Goal: Task Accomplishment & Management: Use online tool/utility

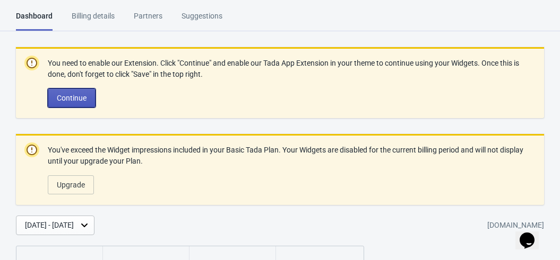
click at [76, 95] on span "Continue" at bounding box center [72, 98] width 30 height 8
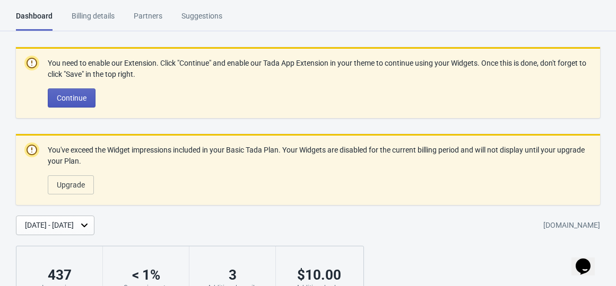
click at [82, 95] on span "Continue" at bounding box center [72, 98] width 30 height 8
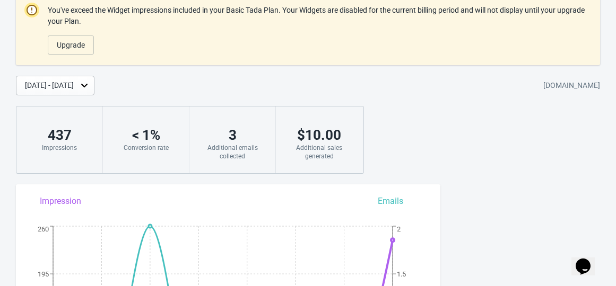
scroll to position [221, 0]
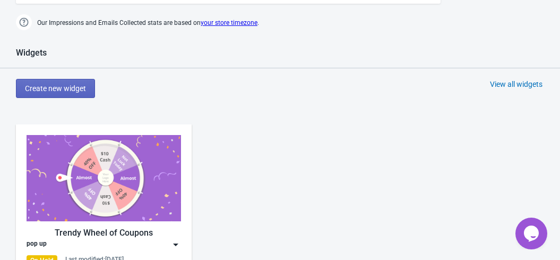
scroll to position [558, 0]
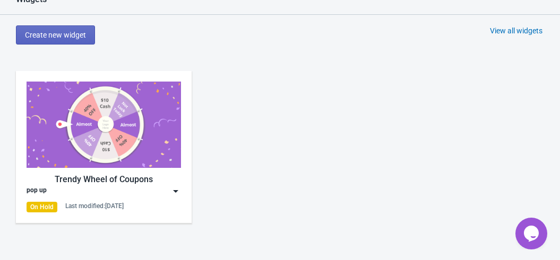
click at [172, 203] on div "On Hold Last modified: 18.9.2025" at bounding box center [104, 207] width 154 height 11
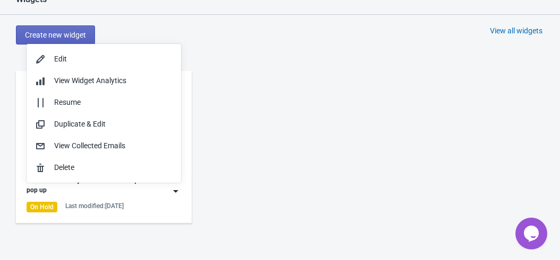
drag, startPoint x: 169, startPoint y: 189, endPoint x: 167, endPoint y: 183, distance: 6.0
click at [167, 183] on div "Edit View Widget Analytics Resume Duplicate & Edit View Collected Emails Delete" at bounding box center [104, 115] width 154 height 142
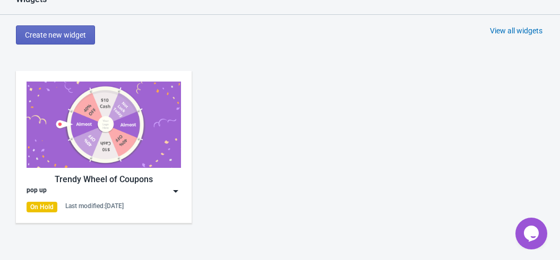
click at [163, 186] on div "pop up" at bounding box center [104, 191] width 154 height 11
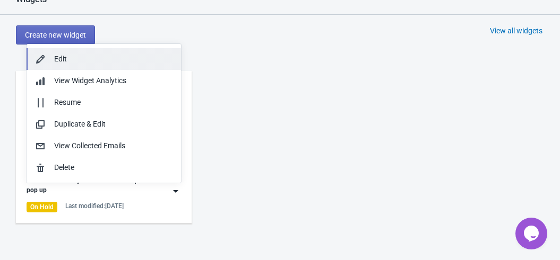
click at [113, 57] on div "Edit" at bounding box center [113, 59] width 118 height 11
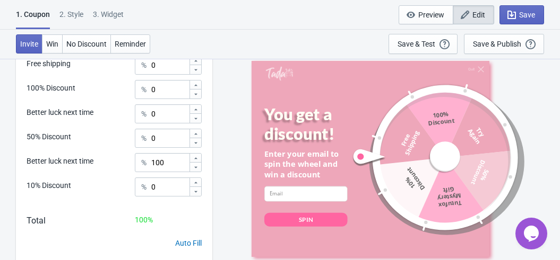
scroll to position [440, 0]
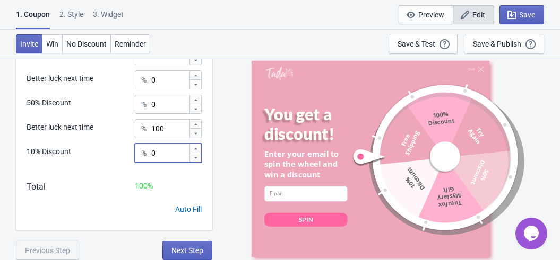
drag, startPoint x: 159, startPoint y: 152, endPoint x: 151, endPoint y: 151, distance: 7.5
click at [151, 151] on div "% 0" at bounding box center [168, 153] width 67 height 19
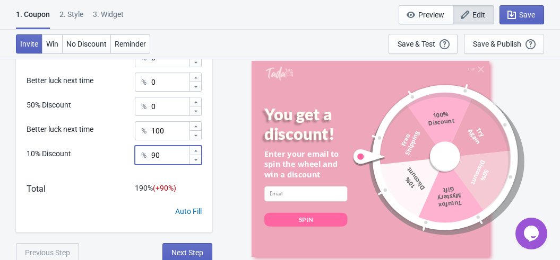
scroll to position [427, 0]
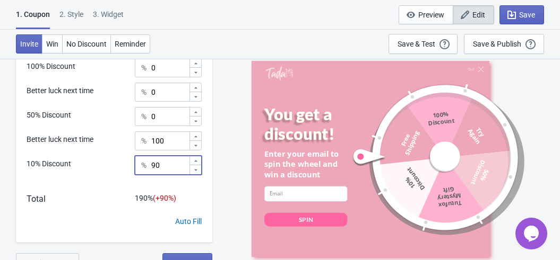
type input "90"
drag, startPoint x: 162, startPoint y: 71, endPoint x: 152, endPoint y: 69, distance: 10.7
click at [152, 69] on input "0" at bounding box center [170, 67] width 38 height 19
type input "10"
drag, startPoint x: 172, startPoint y: 139, endPoint x: 145, endPoint y: 135, distance: 27.4
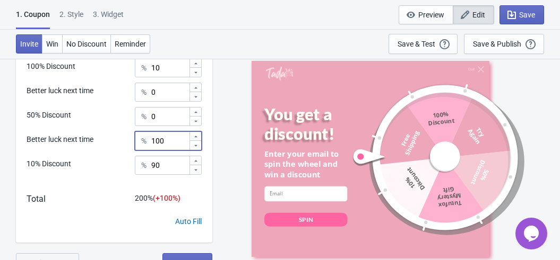
click at [144, 136] on div "% 100" at bounding box center [168, 141] width 67 height 19
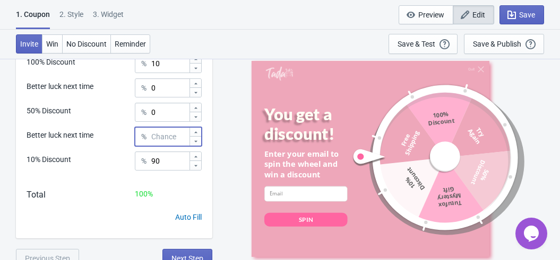
scroll to position [440, 0]
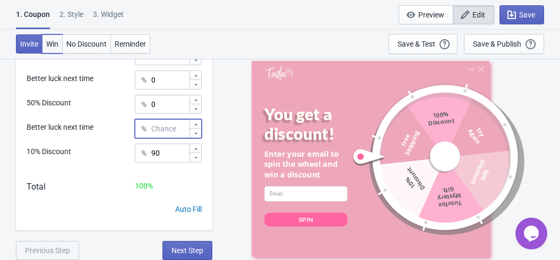
type input "0"
click at [56, 43] on span "Win" at bounding box center [52, 44] width 12 height 8
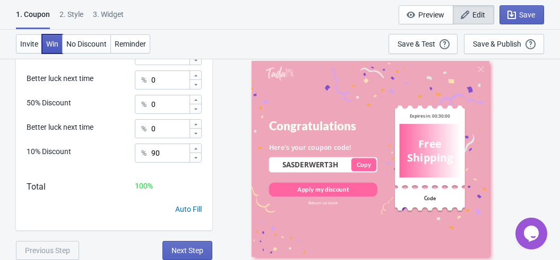
click at [57, 44] on span "Win" at bounding box center [52, 44] width 12 height 8
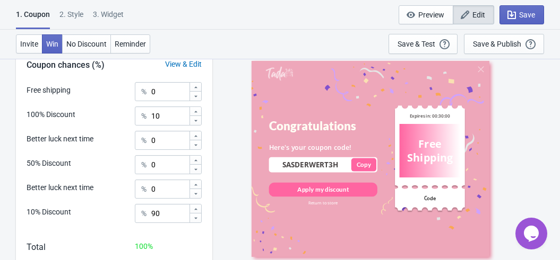
scroll to position [363, 0]
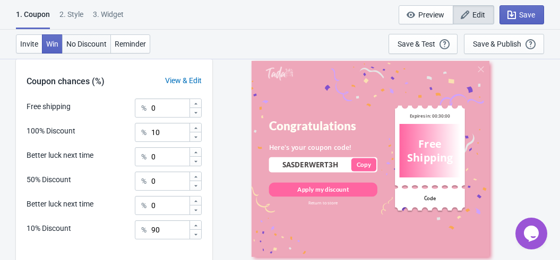
click at [95, 47] on span "No Discount" at bounding box center [86, 44] width 40 height 8
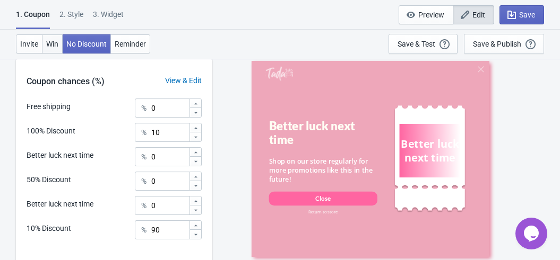
click at [59, 43] on button "Win" at bounding box center [52, 43] width 21 height 19
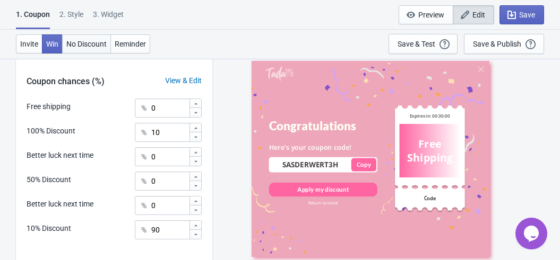
click at [75, 46] on span "No Discount" at bounding box center [86, 44] width 40 height 8
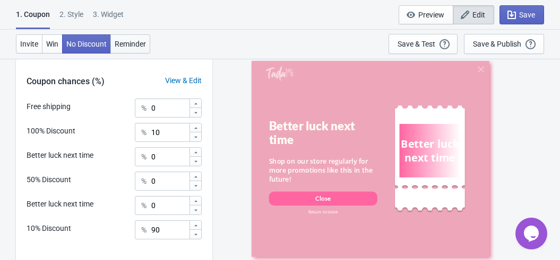
click at [124, 43] on span "Reminder" at bounding box center [130, 44] width 31 height 8
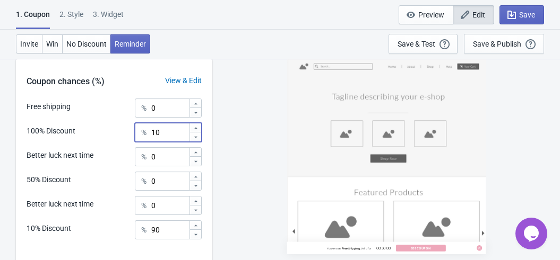
drag, startPoint x: 172, startPoint y: 129, endPoint x: 157, endPoint y: 125, distance: 15.4
click at [157, 125] on input "10" at bounding box center [170, 132] width 38 height 19
type input "0"
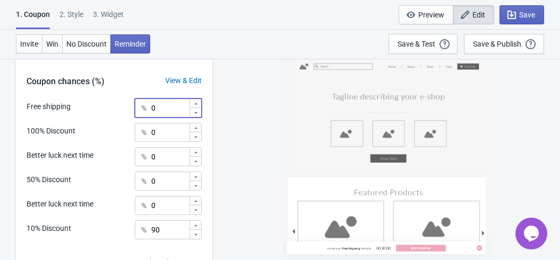
drag, startPoint x: 161, startPoint y: 107, endPoint x: 146, endPoint y: 102, distance: 15.8
click at [146, 102] on div "% 0" at bounding box center [168, 108] width 67 height 19
type input "10"
click at [106, 52] on button "No Discount" at bounding box center [86, 43] width 49 height 19
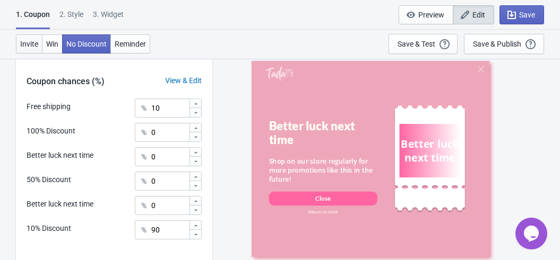
click at [38, 45] on span "Invite" at bounding box center [29, 44] width 18 height 8
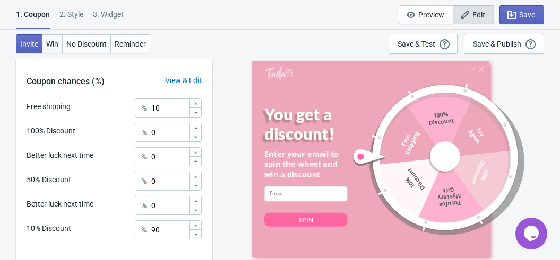
click at [54, 46] on span "Win" at bounding box center [52, 44] width 12 height 8
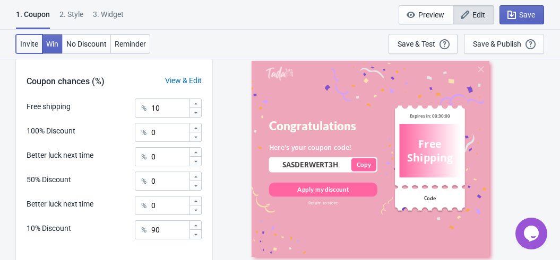
click at [24, 45] on span "Invite" at bounding box center [29, 44] width 18 height 8
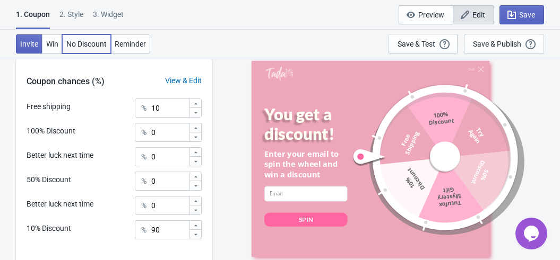
click at [72, 46] on span "No Discount" at bounding box center [86, 44] width 40 height 8
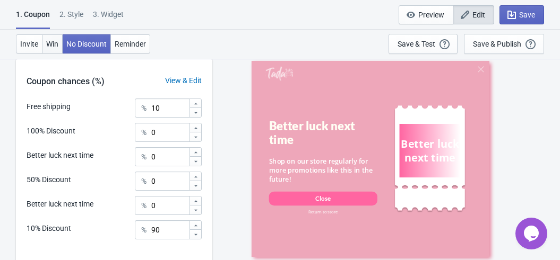
click at [53, 46] on span "Win" at bounding box center [52, 44] width 12 height 8
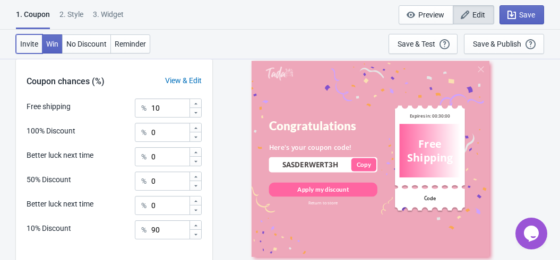
click at [34, 46] on span "Invite" at bounding box center [29, 44] width 18 height 8
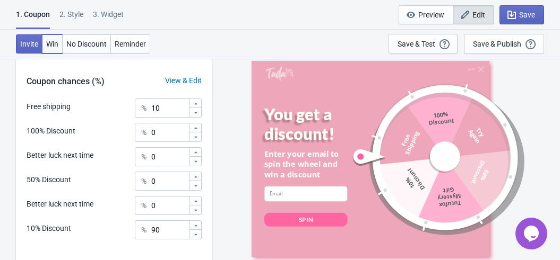
click at [49, 46] on span "Win" at bounding box center [52, 44] width 12 height 8
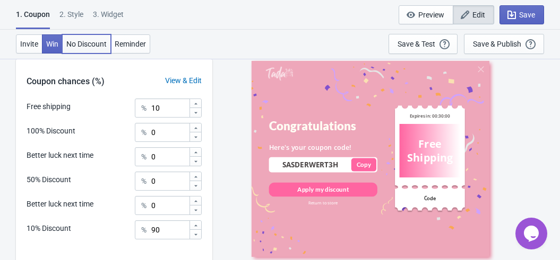
click at [75, 45] on span "No Discount" at bounding box center [86, 44] width 40 height 8
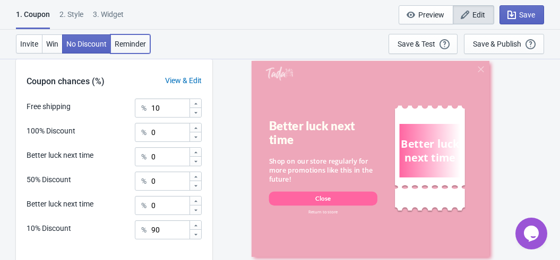
click at [119, 43] on span "Reminder" at bounding box center [130, 44] width 31 height 8
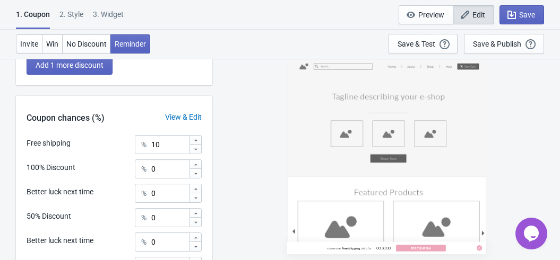
scroll to position [440, 0]
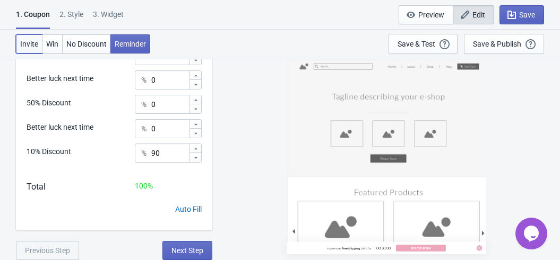
click at [25, 38] on button "Invite" at bounding box center [29, 43] width 27 height 19
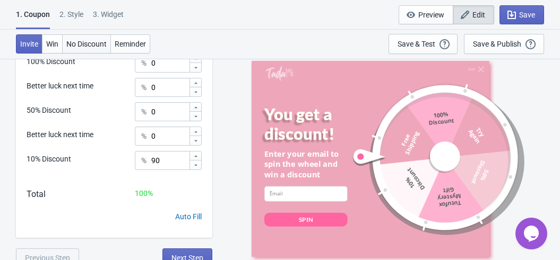
scroll to position [422, 0]
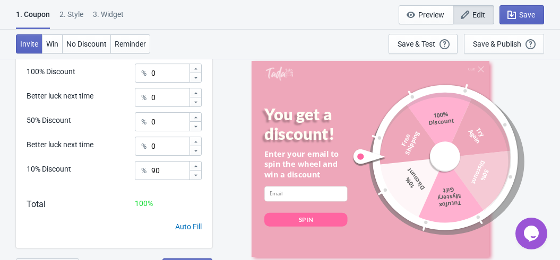
click at [78, 15] on div "2 . Style" at bounding box center [71, 18] width 24 height 19
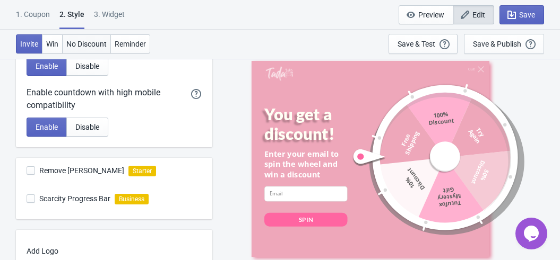
scroll to position [287, 0]
click at [108, 22] on div "3. Widget" at bounding box center [109, 18] width 31 height 19
select select "once"
select select "1"
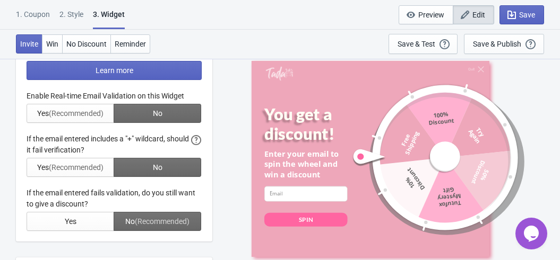
scroll to position [0, 0]
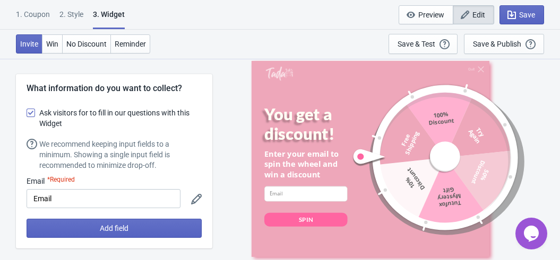
click at [36, 13] on div "1. Coupon" at bounding box center [33, 18] width 34 height 19
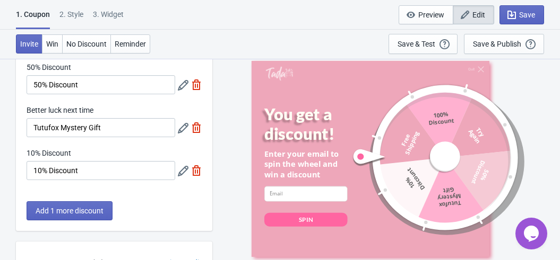
scroll to position [258, 0]
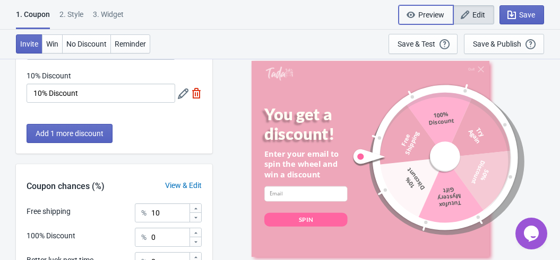
click at [420, 16] on span "Preview" at bounding box center [431, 15] width 26 height 8
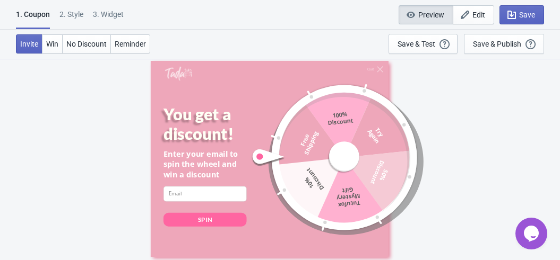
click at [349, 156] on div at bounding box center [331, 158] width 162 height 162
click at [244, 214] on div "You get a discount! Enter your email to spin the wheel and win a discount email…" at bounding box center [213, 177] width 100 height 147
click at [224, 196] on input at bounding box center [204, 194] width 83 height 15
click at [53, 49] on button "Win" at bounding box center [52, 43] width 21 height 19
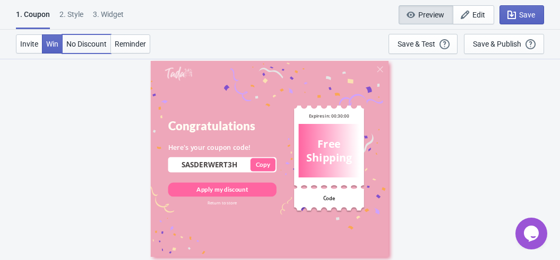
click at [72, 48] on button "No Discount" at bounding box center [86, 43] width 49 height 19
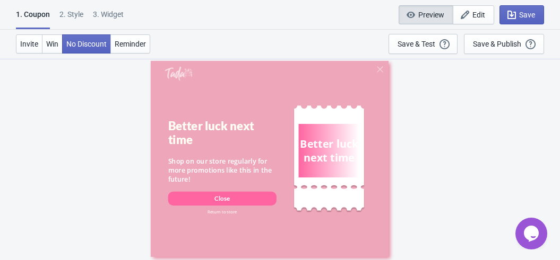
click at [158, 43] on div "Invite Win No Discount Reminder Save & Test Open a Widget Preview of your site …" at bounding box center [280, 44] width 560 height 29
click at [146, 41] on span "Reminder" at bounding box center [130, 44] width 31 height 8
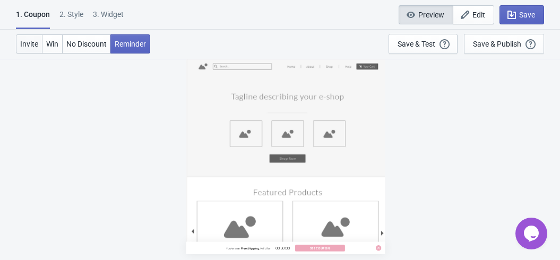
click at [33, 45] on span "Invite" at bounding box center [29, 44] width 18 height 8
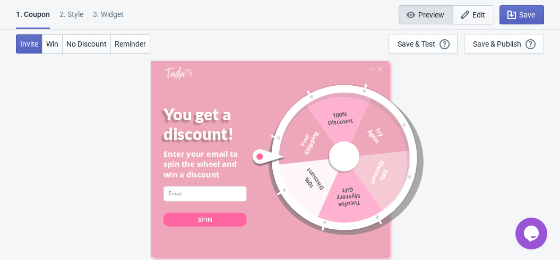
click at [479, 18] on span "Edit" at bounding box center [478, 15] width 13 height 8
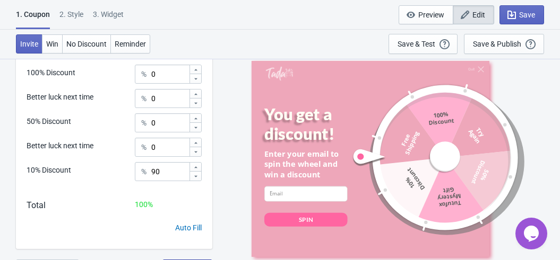
scroll to position [348, 0]
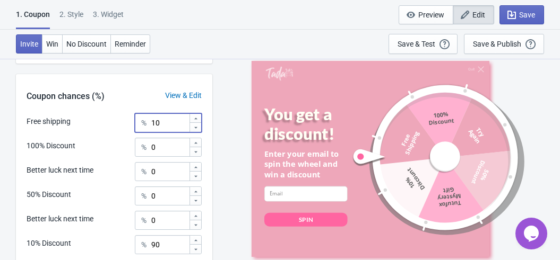
drag, startPoint x: 165, startPoint y: 126, endPoint x: 154, endPoint y: 126, distance: 11.1
click at [154, 126] on input "10" at bounding box center [170, 122] width 38 height 19
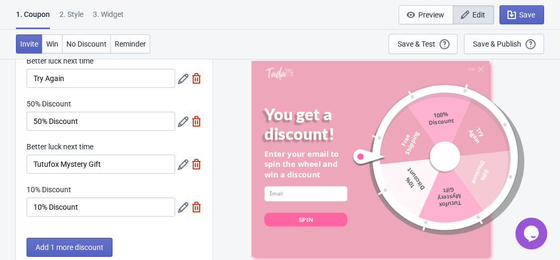
scroll to position [37, 0]
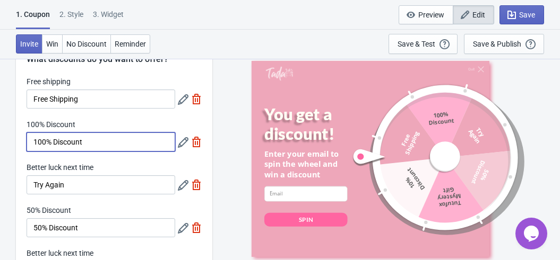
drag, startPoint x: 42, startPoint y: 144, endPoint x: 31, endPoint y: 142, distance: 11.3
click at [31, 142] on input "100% Discount" at bounding box center [101, 142] width 148 height 19
click at [37, 142] on input "0% Discount" at bounding box center [101, 142] width 148 height 19
click at [35, 141] on input "0% Discount" at bounding box center [101, 142] width 148 height 19
type input "100% Discount"
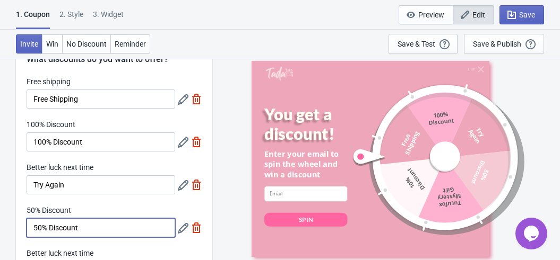
drag, startPoint x: 40, startPoint y: 231, endPoint x: 32, endPoint y: 232, distance: 8.6
click at [32, 232] on input "50% Discount" at bounding box center [101, 228] width 148 height 19
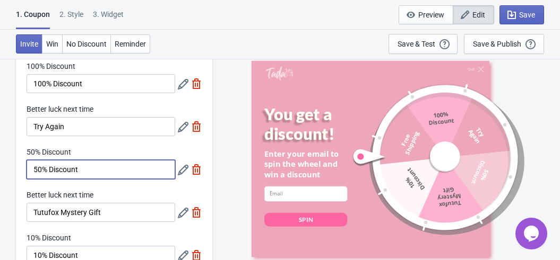
scroll to position [142, 0]
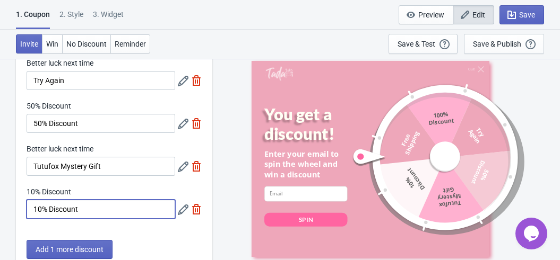
drag, startPoint x: 100, startPoint y: 205, endPoint x: 4, endPoint y: 197, distance: 96.8
click at [4, 197] on div "What discounts do you want to offer? Free shipping Free Shipping 100% Discount …" at bounding box center [280, 238] width 560 height 642
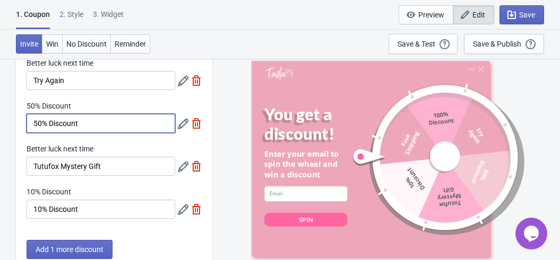
drag, startPoint x: 83, startPoint y: 122, endPoint x: 4, endPoint y: 119, distance: 78.6
click at [4, 119] on div "What discounts do you want to offer? Free shipping Free Shipping 100% Discount …" at bounding box center [280, 238] width 560 height 642
paste input "1"
click at [41, 124] on input "10% Discount" at bounding box center [101, 123] width 148 height 19
type input "15% Discount"
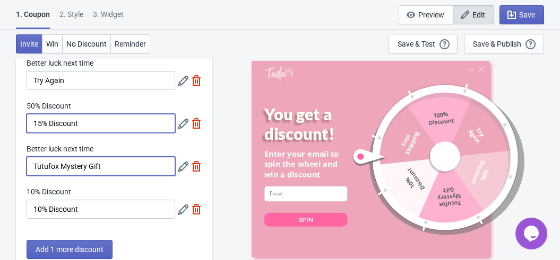
click at [117, 168] on input "Tutufox Mystery Gift" at bounding box center [101, 166] width 148 height 19
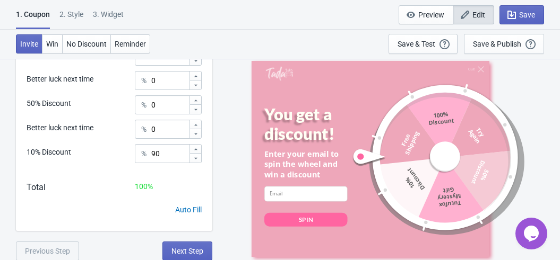
scroll to position [440, 0]
click at [81, 15] on div "2 . Style" at bounding box center [71, 18] width 24 height 19
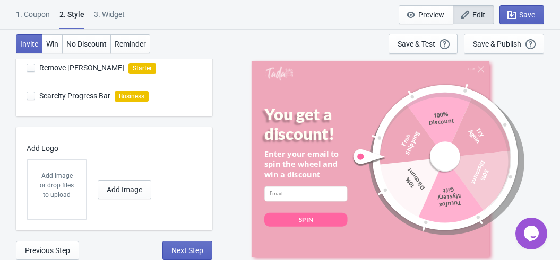
scroll to position [0, 0]
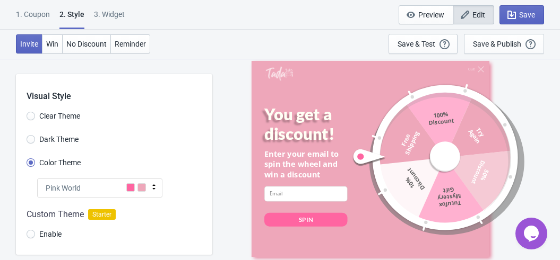
click at [27, 17] on div "1. Coupon" at bounding box center [33, 18] width 34 height 19
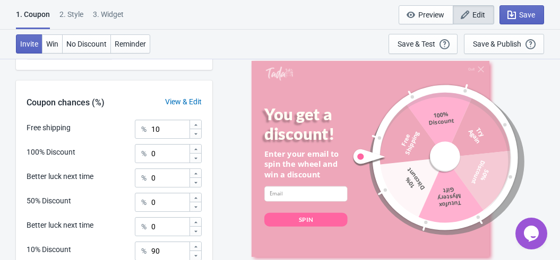
scroll to position [344, 0]
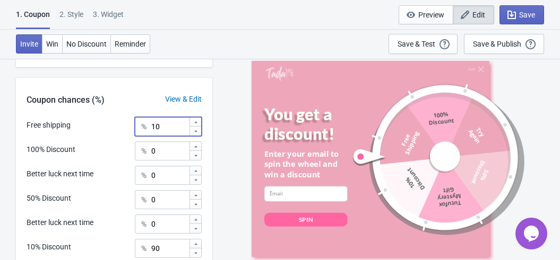
drag, startPoint x: 170, startPoint y: 124, endPoint x: 137, endPoint y: 123, distance: 33.4
click at [137, 123] on div "% 10" at bounding box center [168, 126] width 67 height 19
type input "0"
drag, startPoint x: 164, startPoint y: 250, endPoint x: 131, endPoint y: 246, distance: 33.2
click at [130, 246] on div "10% Discount % 90" at bounding box center [114, 252] width 175 height 27
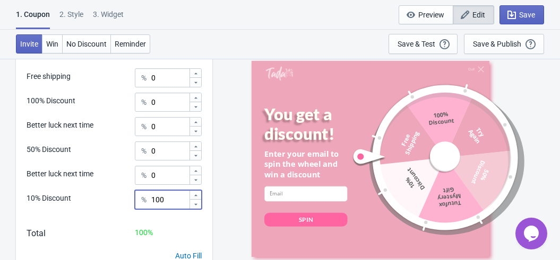
scroll to position [440, 0]
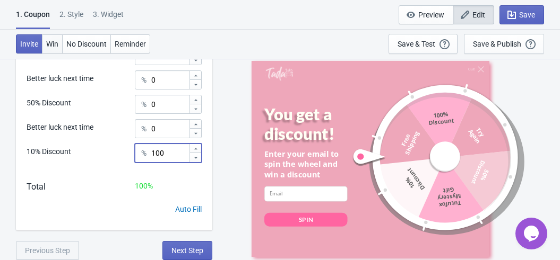
type input "100"
click at [60, 41] on button "Win" at bounding box center [52, 43] width 21 height 19
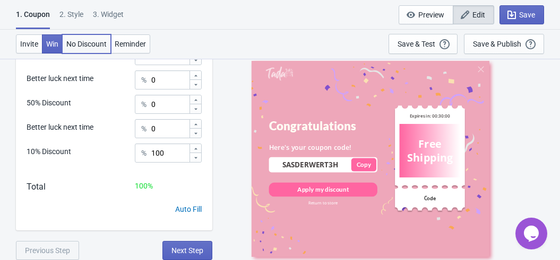
click at [94, 47] on span "No Discount" at bounding box center [86, 44] width 40 height 8
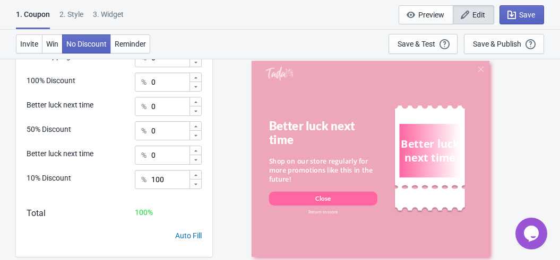
scroll to position [403, 0]
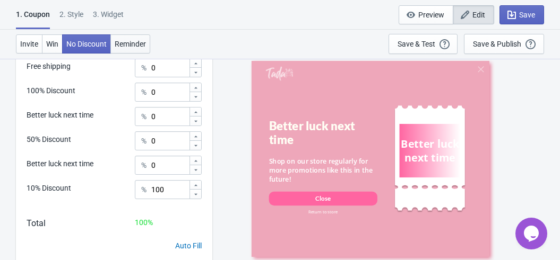
click at [131, 47] on span "Reminder" at bounding box center [130, 44] width 31 height 8
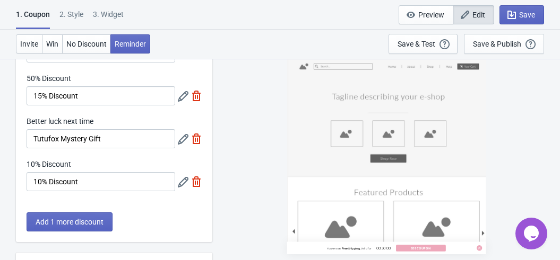
scroll to position [167, 0]
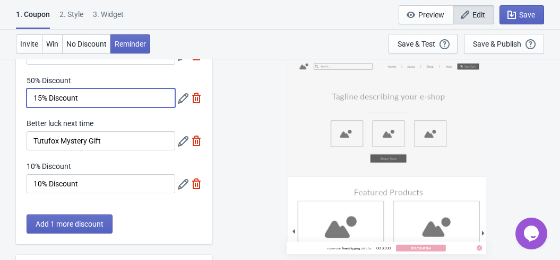
drag, startPoint x: 40, startPoint y: 99, endPoint x: 33, endPoint y: 99, distance: 7.4
click at [33, 99] on input "15% Discount" at bounding box center [101, 98] width 148 height 19
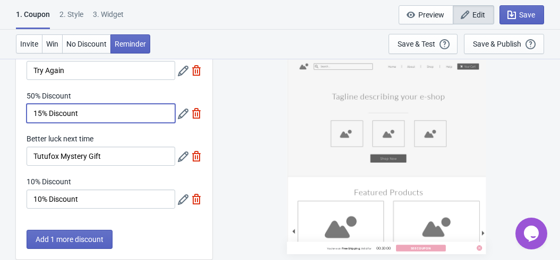
scroll to position [150, 0]
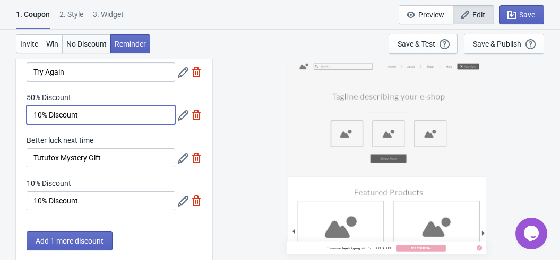
click at [85, 43] on span "No Discount" at bounding box center [86, 44] width 40 height 8
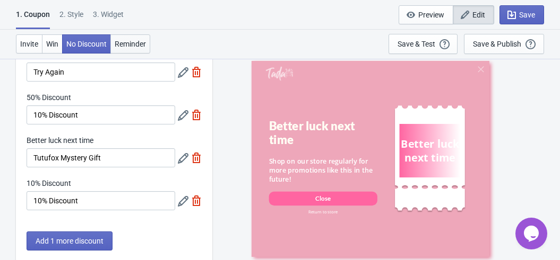
click at [121, 45] on span "Reminder" at bounding box center [130, 44] width 31 height 8
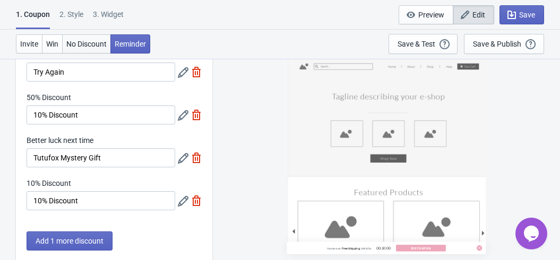
click at [84, 47] on span "No Discount" at bounding box center [86, 44] width 40 height 8
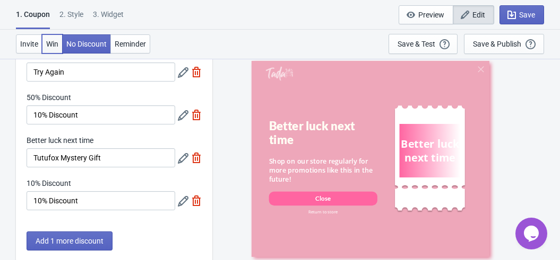
click at [46, 47] on button "Win" at bounding box center [52, 43] width 21 height 19
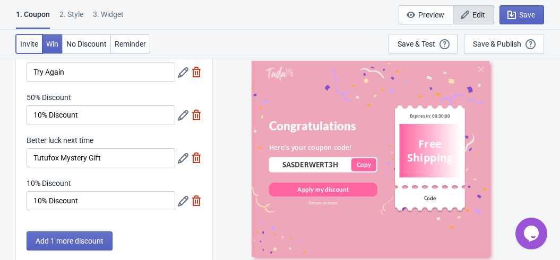
click at [31, 46] on span "Invite" at bounding box center [29, 44] width 18 height 8
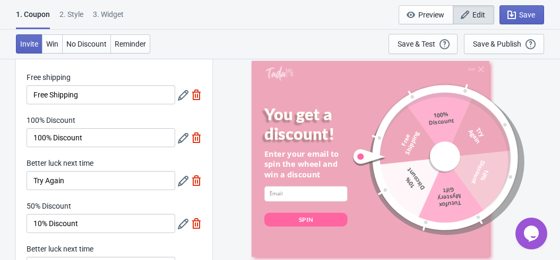
scroll to position [42, 0]
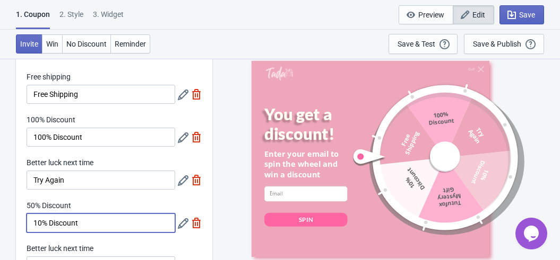
click at [34, 223] on input "10% Discount" at bounding box center [101, 223] width 148 height 19
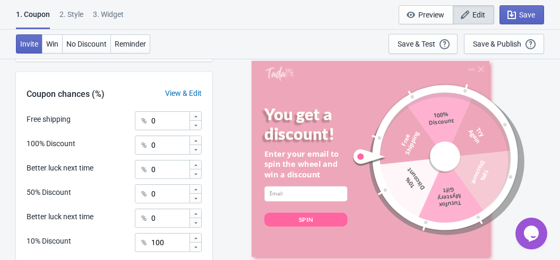
scroll to position [362, 0]
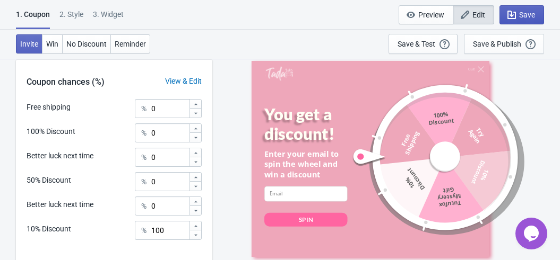
type input "50% Discount"
click at [527, 13] on span "Save" at bounding box center [527, 15] width 16 height 8
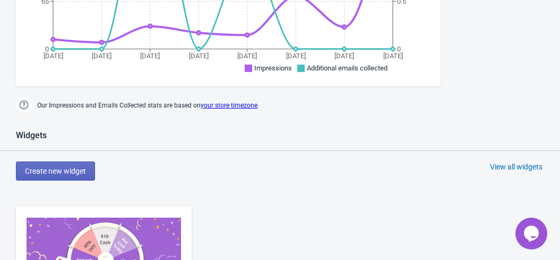
scroll to position [659, 0]
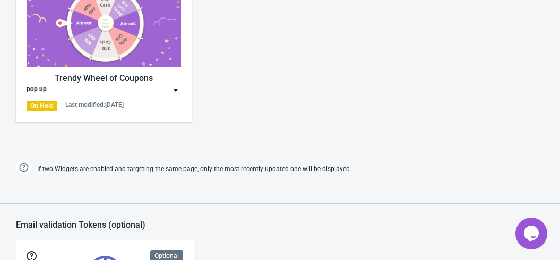
click at [188, 99] on div "Trendy Wheel of Coupons pop up On Hold Last modified: 30.9.2025" at bounding box center [104, 46] width 176 height 152
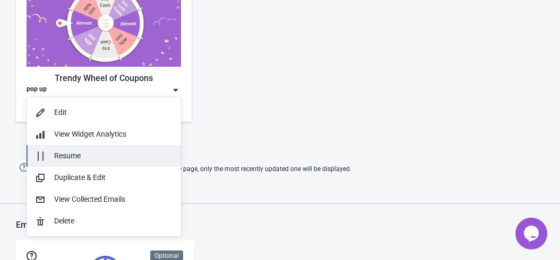
click at [117, 152] on div "Resume" at bounding box center [113, 156] width 118 height 11
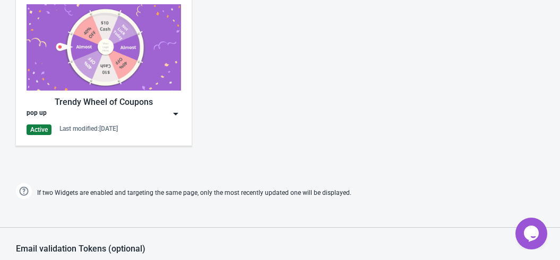
scroll to position [627, 0]
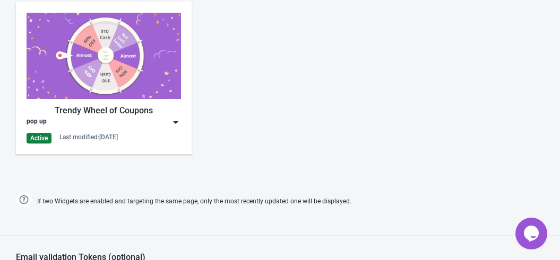
click at [139, 115] on div "Trendy Wheel of Coupons" at bounding box center [104, 110] width 154 height 13
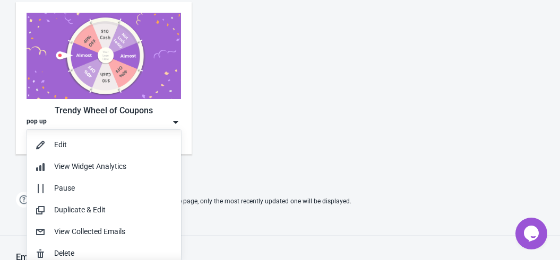
scroll to position [0, 0]
click at [318, 98] on div "Trendy Wheel of Coupons pop up Active Last modified: [DATE]" at bounding box center [280, 87] width 560 height 191
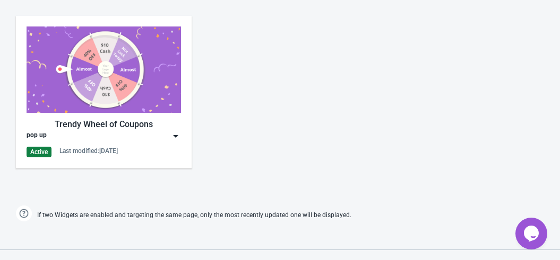
scroll to position [631, 0]
